Goal: Task Accomplishment & Management: Manage account settings

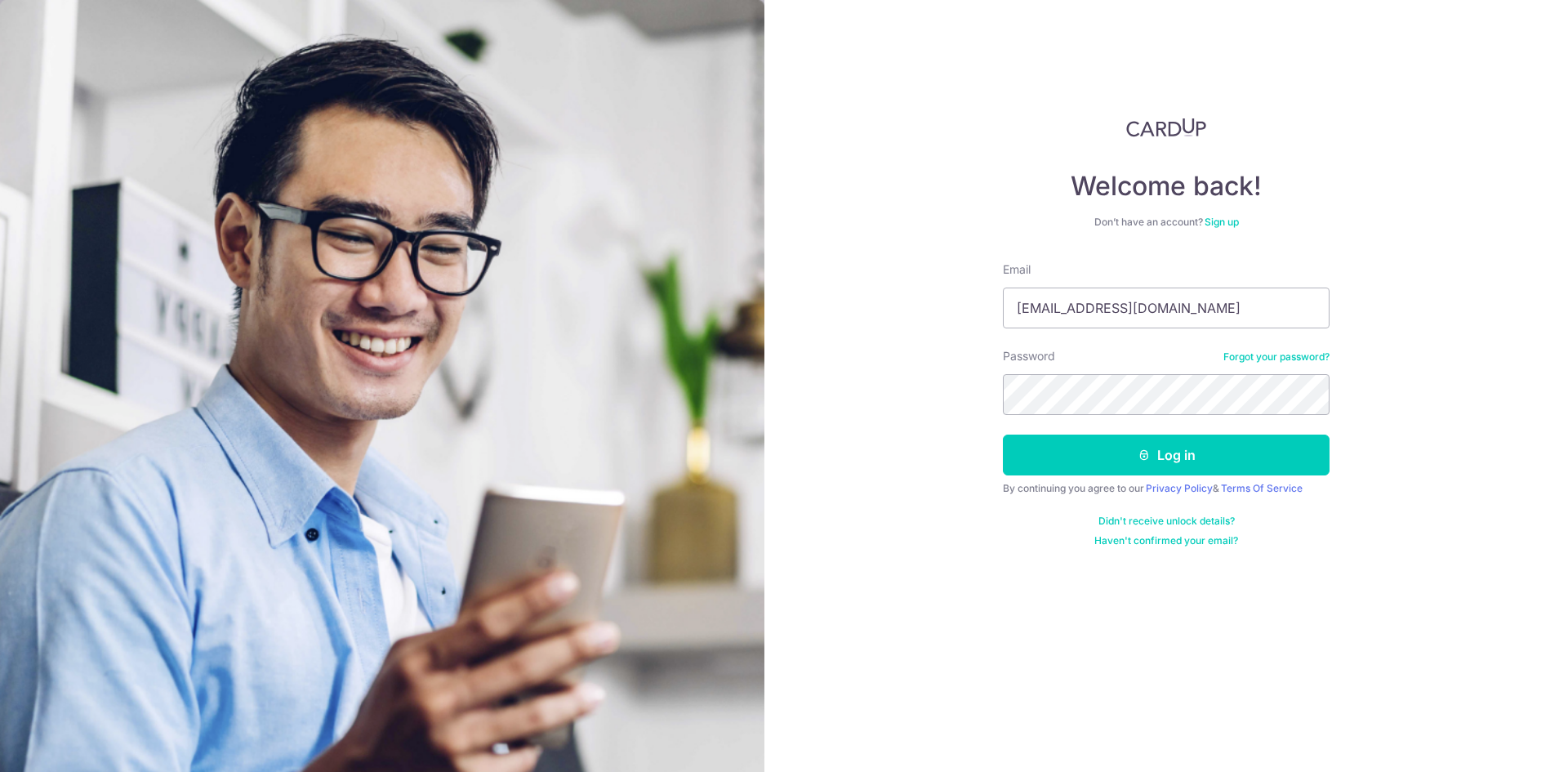
type input "[EMAIL_ADDRESS][DOMAIN_NAME]"
click at [1160, 457] on button "Log in" at bounding box center [1166, 455] width 326 height 41
